Goal: Task Accomplishment & Management: Manage account settings

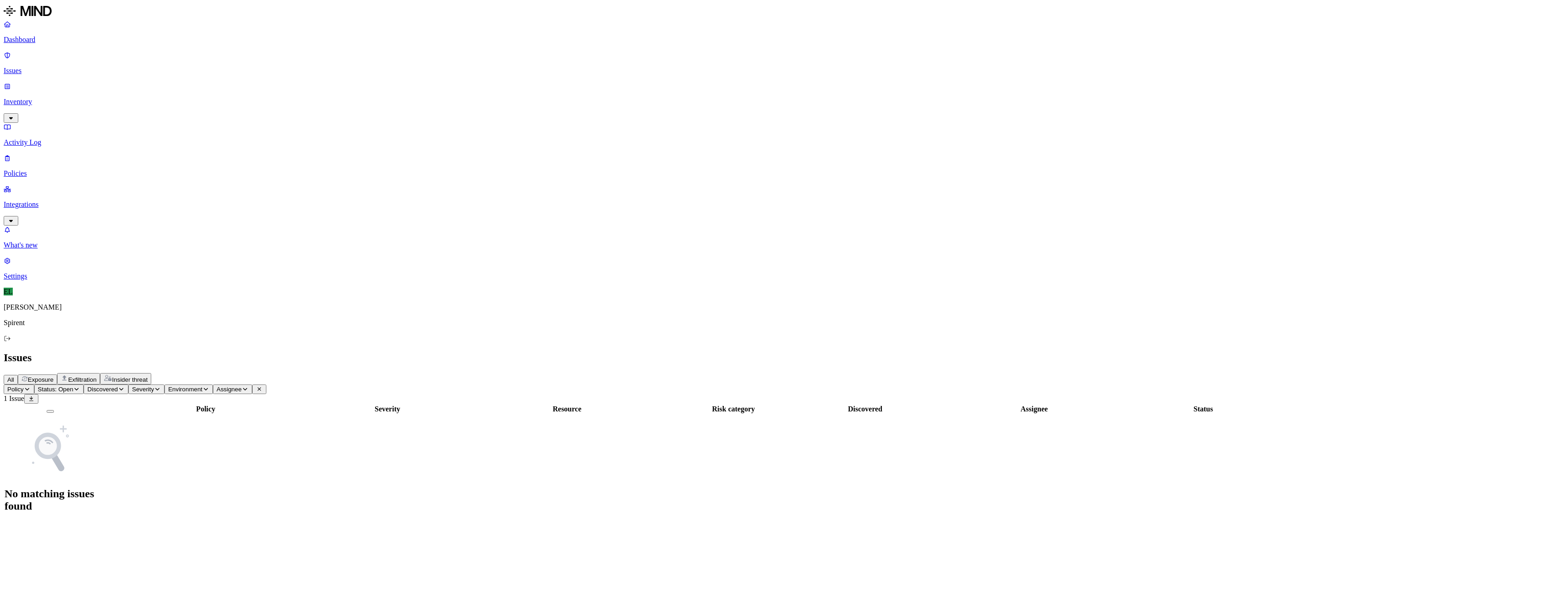
click at [51, 169] on p "Policies" at bounding box center [784, 173] width 1561 height 9
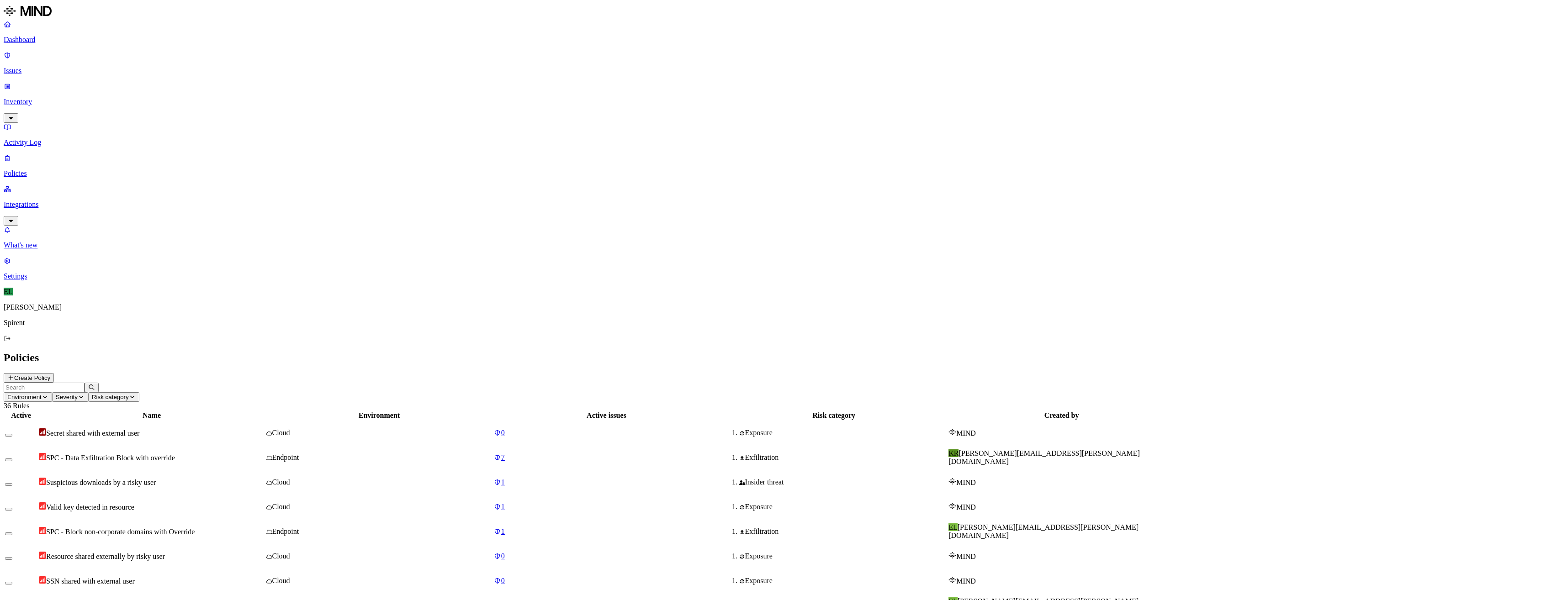
click at [55, 67] on p "Issues" at bounding box center [784, 71] width 1561 height 9
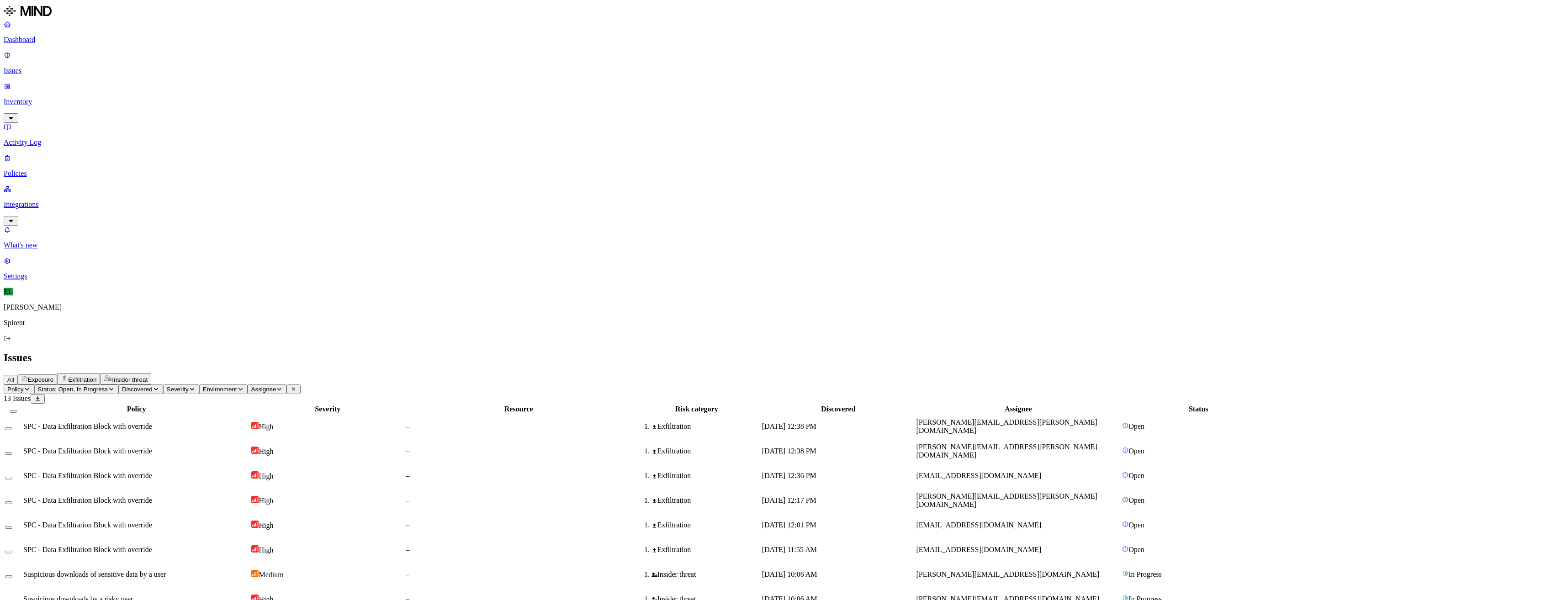
click at [152, 521] on span "SPC - Data Exfiltration Block with override" at bounding box center [88, 525] width 129 height 8
click at [12, 526] on button "Select row" at bounding box center [9, 528] width 7 height 3
click at [12, 552] on button "Select row" at bounding box center [9, 553] width 7 height 3
click at [160, 55] on html "Dashboard Issues Inventory Activity Log Policies Integrations What's new 1 Sett…" at bounding box center [784, 372] width 1568 height 744
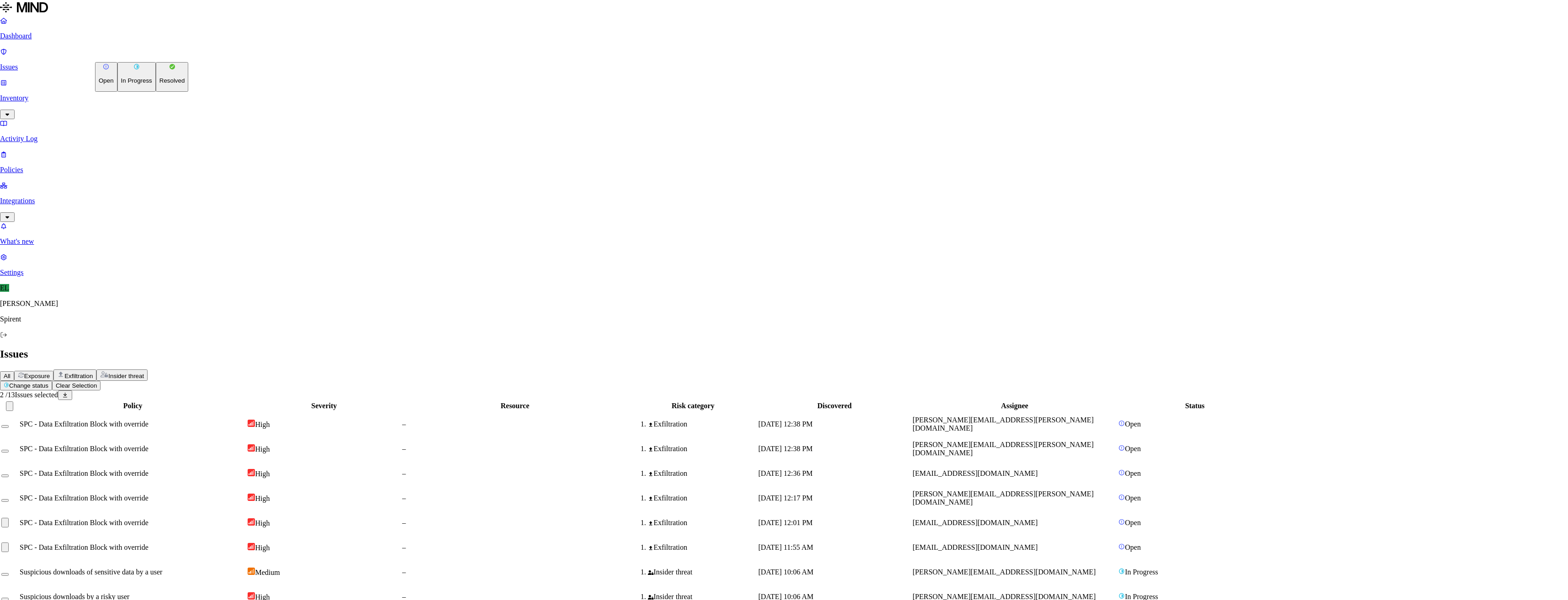
click at [159, 84] on p "Resolved" at bounding box center [172, 80] width 26 height 7
select select "Custom Reason"
type textarea "Not sensitive"
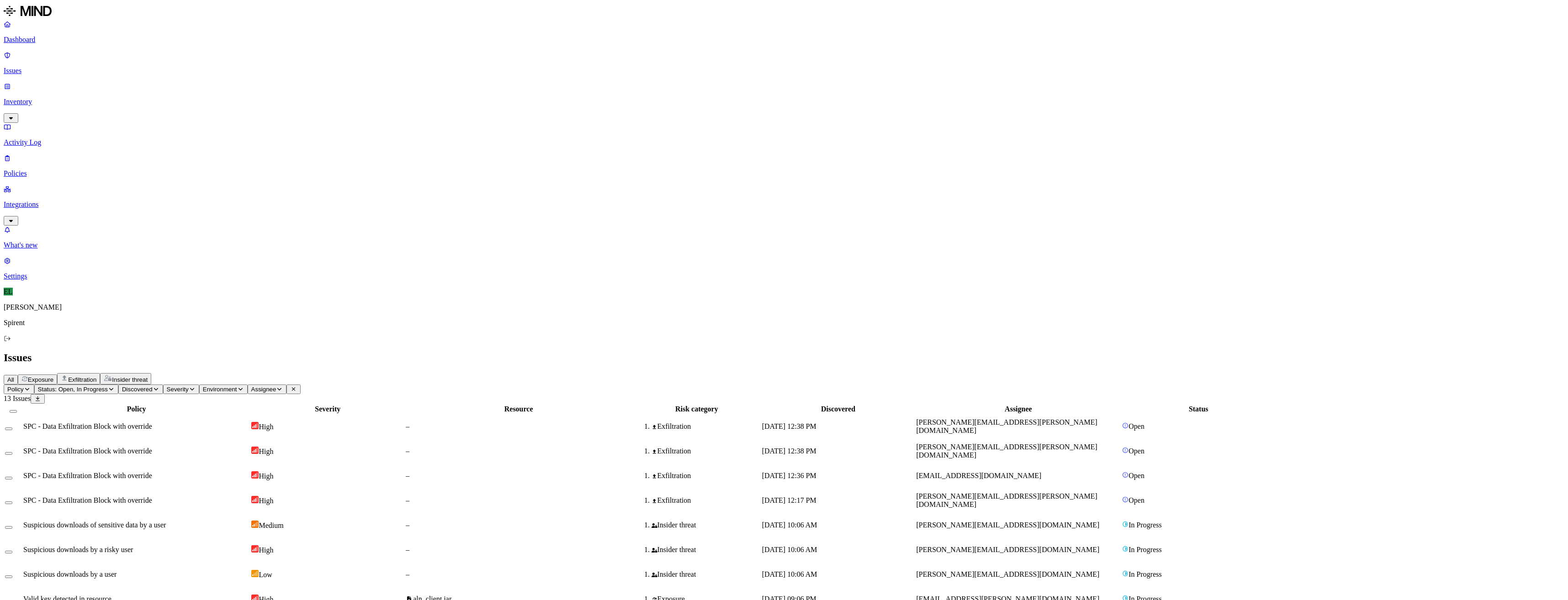
click at [1035, 546] on span "[PERSON_NAME][EMAIL_ADDRESS][DOMAIN_NAME]" at bounding box center [1007, 549] width 183 height 8
click at [114, 386] on icon "button" at bounding box center [111, 389] width 7 height 5
click at [165, 96] on button "button" at bounding box center [169, 101] width 7 height 10
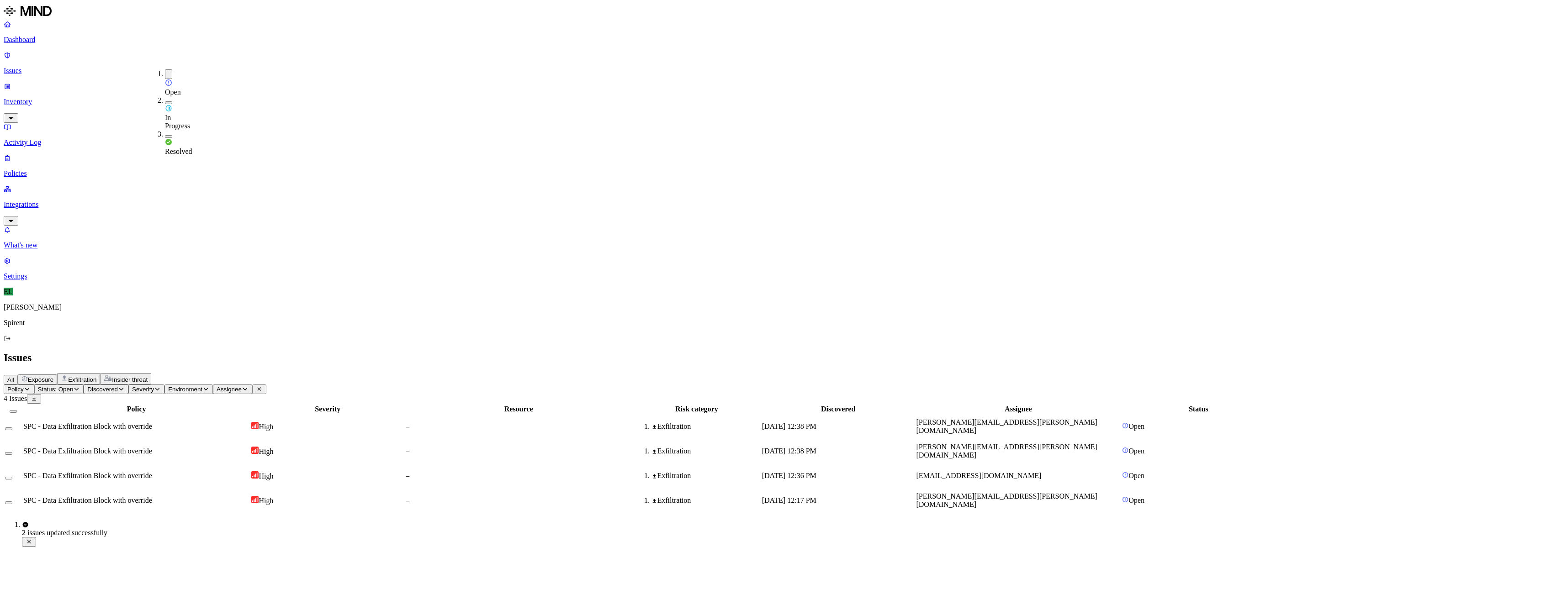
click at [530, 404] on div "Policy Severity Resource Risk category Discovered Assignee Status SPC - Data Ex…" at bounding box center [784, 459] width 1561 height 110
click at [194, 489] on td "SPC - Data Exfiltration Block with override" at bounding box center [136, 500] width 227 height 24
click at [22, 489] on td at bounding box center [13, 500] width 18 height 24
click at [12, 501] on button "Select row" at bounding box center [9, 503] width 7 height 3
click at [152, 54] on html "Dashboard Issues Inventory Activity Log Policies Integrations What's new 1 Sett…" at bounding box center [784, 277] width 1568 height 556
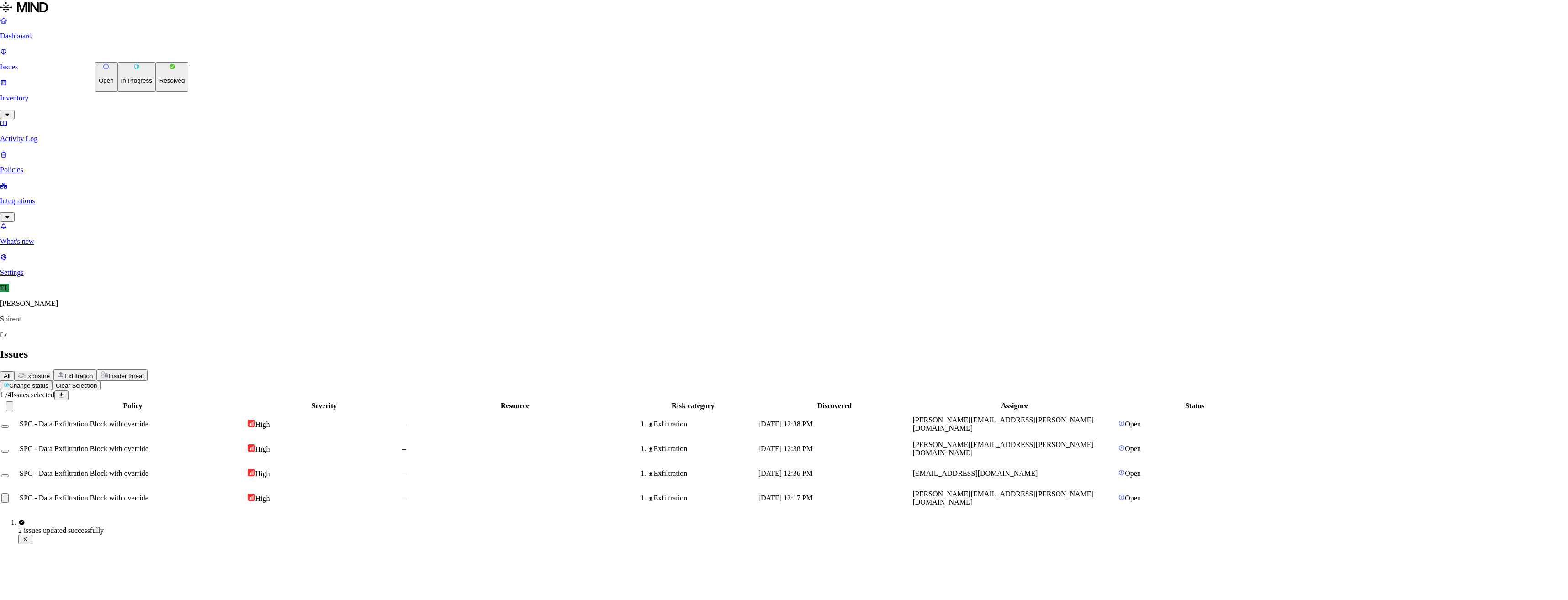
click at [156, 92] on button "Resolved" at bounding box center [172, 77] width 33 height 30
click at [52, 600] on button "Select reason" at bounding box center [26, 606] width 52 height 10
select select "Risk Accepted"
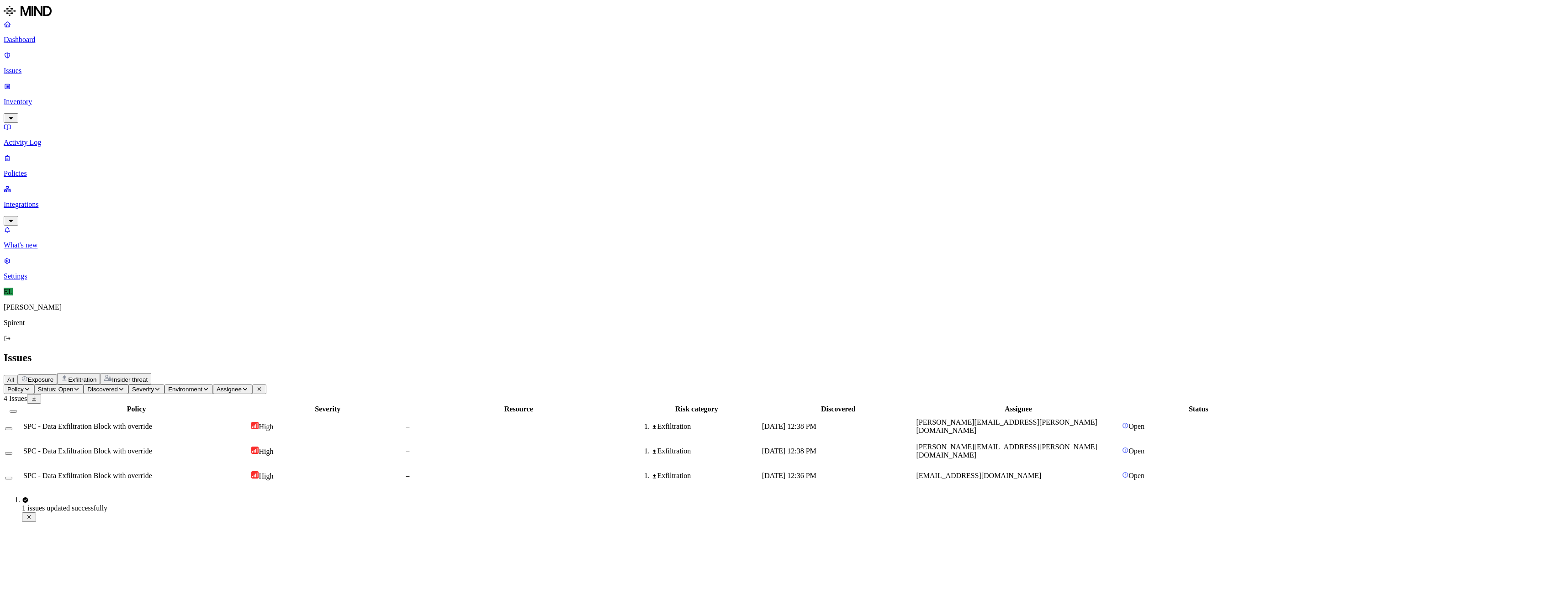
click at [152, 472] on span "SPC - Data Exfiltration Block with override" at bounding box center [88, 475] width 129 height 8
click at [12, 477] on button "Select row" at bounding box center [9, 478] width 7 height 3
click at [145, 57] on html "Dashboard Issues Inventory Activity Log Policies Integrations What's new 1 Sett…" at bounding box center [784, 263] width 1568 height 527
click at [159, 84] on p "Resolved" at bounding box center [172, 80] width 26 height 7
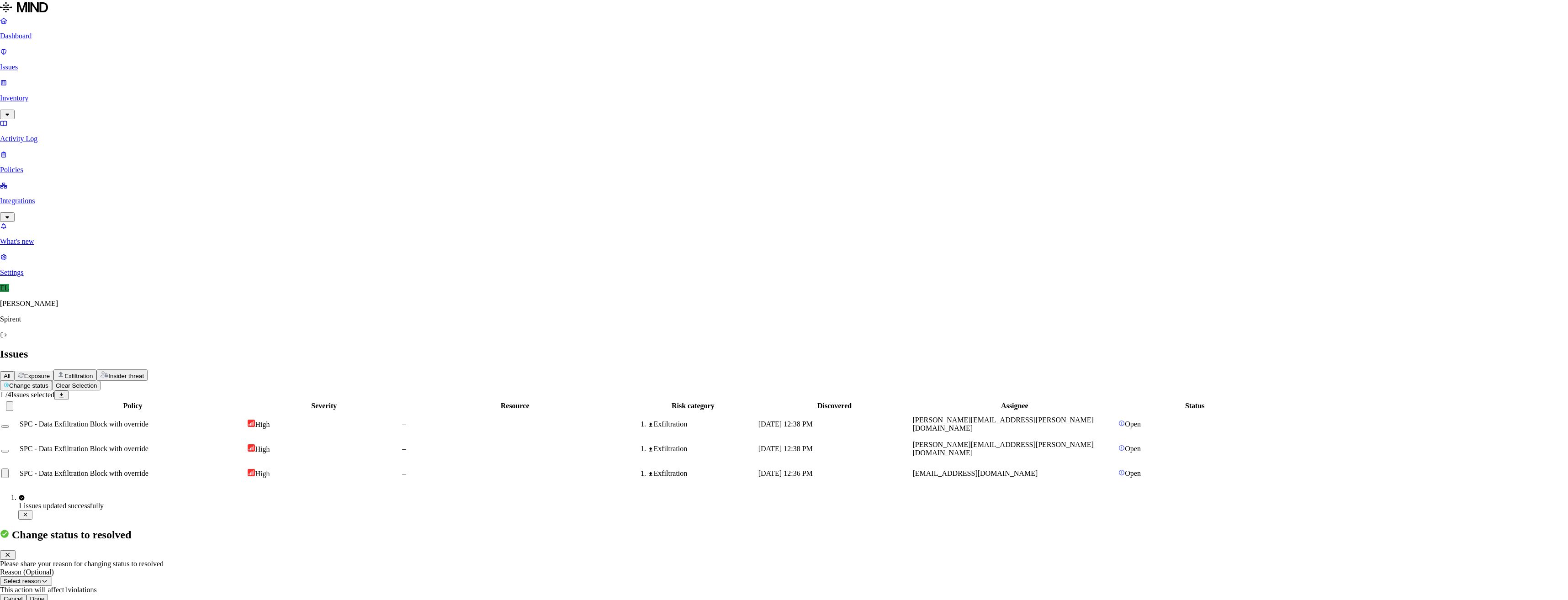
click at [52, 576] on button "Select reason" at bounding box center [26, 581] width 52 height 10
select select "Risk Accepted"
click at [49, 595] on button "Done" at bounding box center [38, 599] width 22 height 10
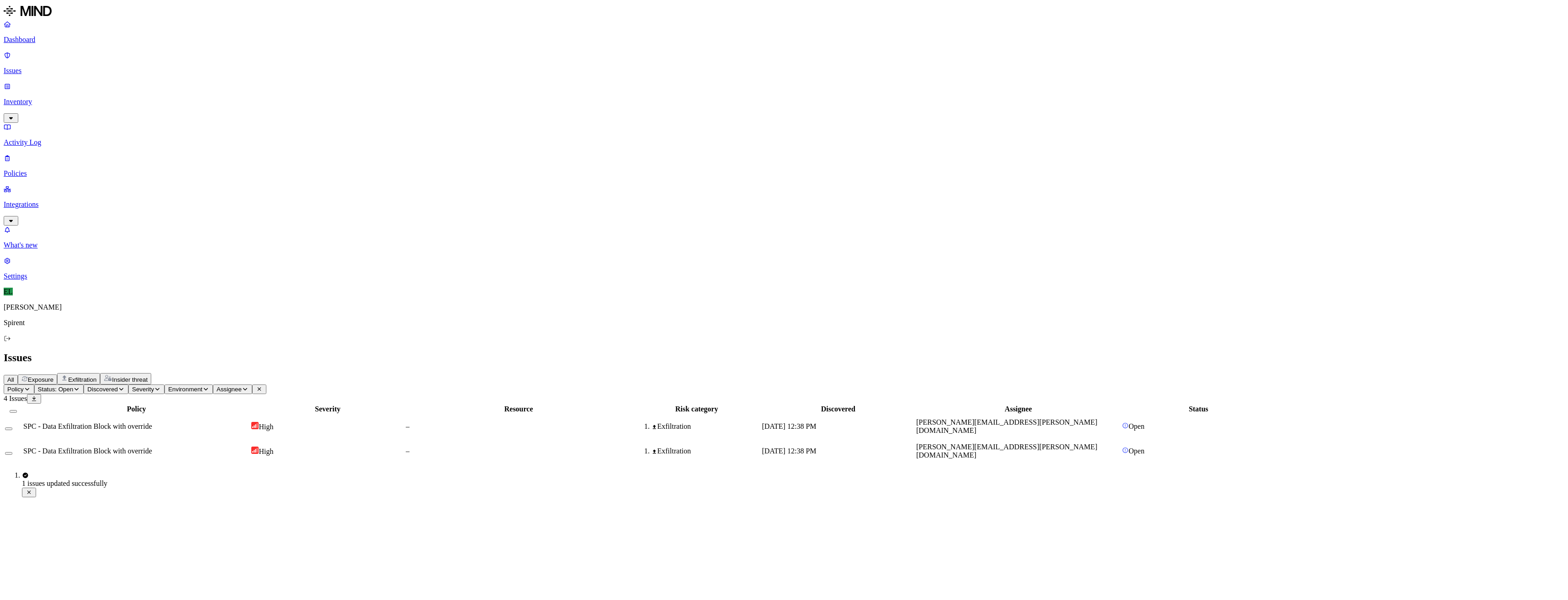
click at [178, 415] on td "SPC - Data Exfiltration Block with override" at bounding box center [136, 427] width 227 height 24
click at [760, 447] on div "Exfiltration" at bounding box center [705, 452] width 109 height 9
